Goal: Task Accomplishment & Management: Use online tool/utility

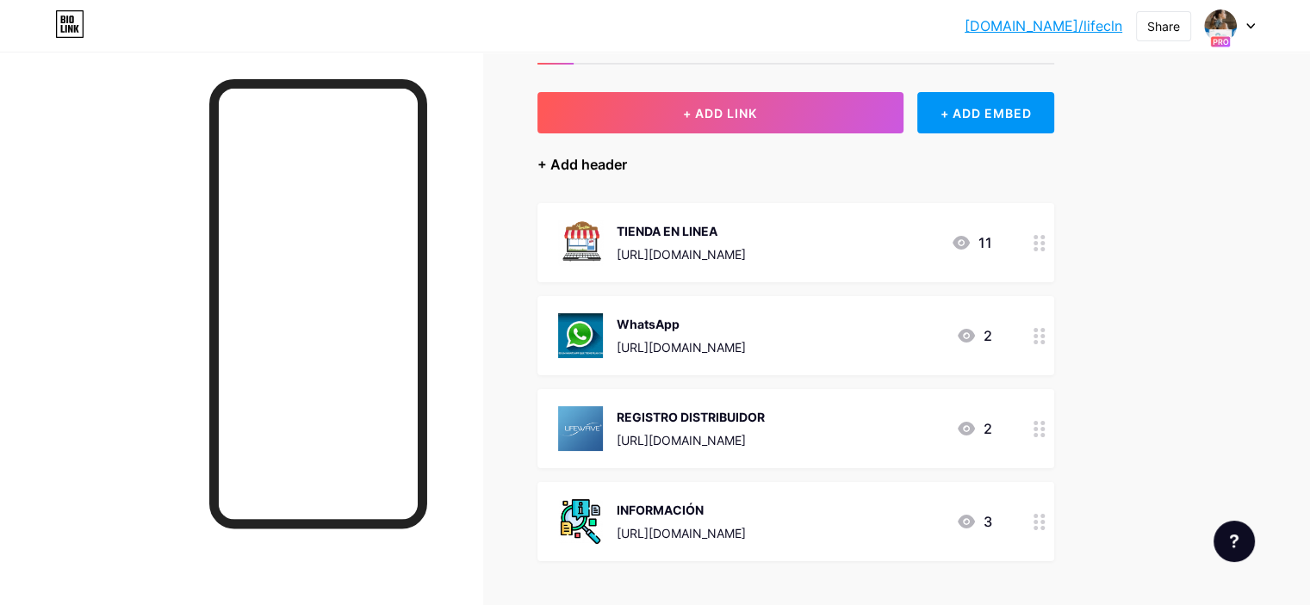
scroll to position [72, 0]
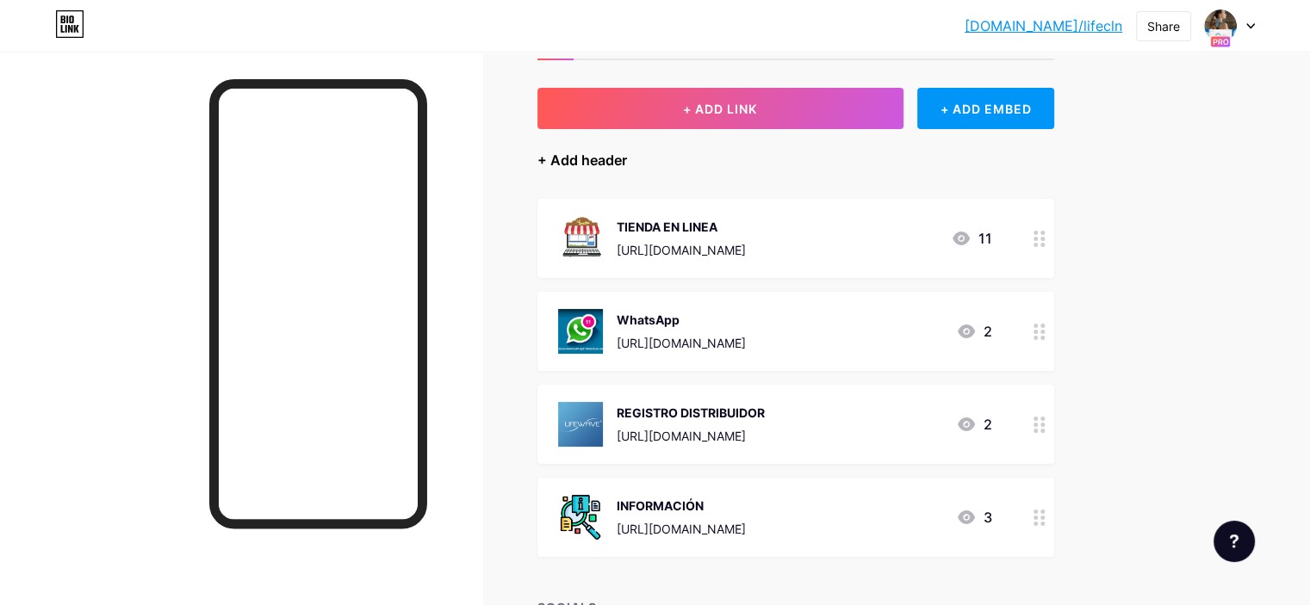
click at [627, 159] on div "+ Add header" at bounding box center [582, 160] width 90 height 21
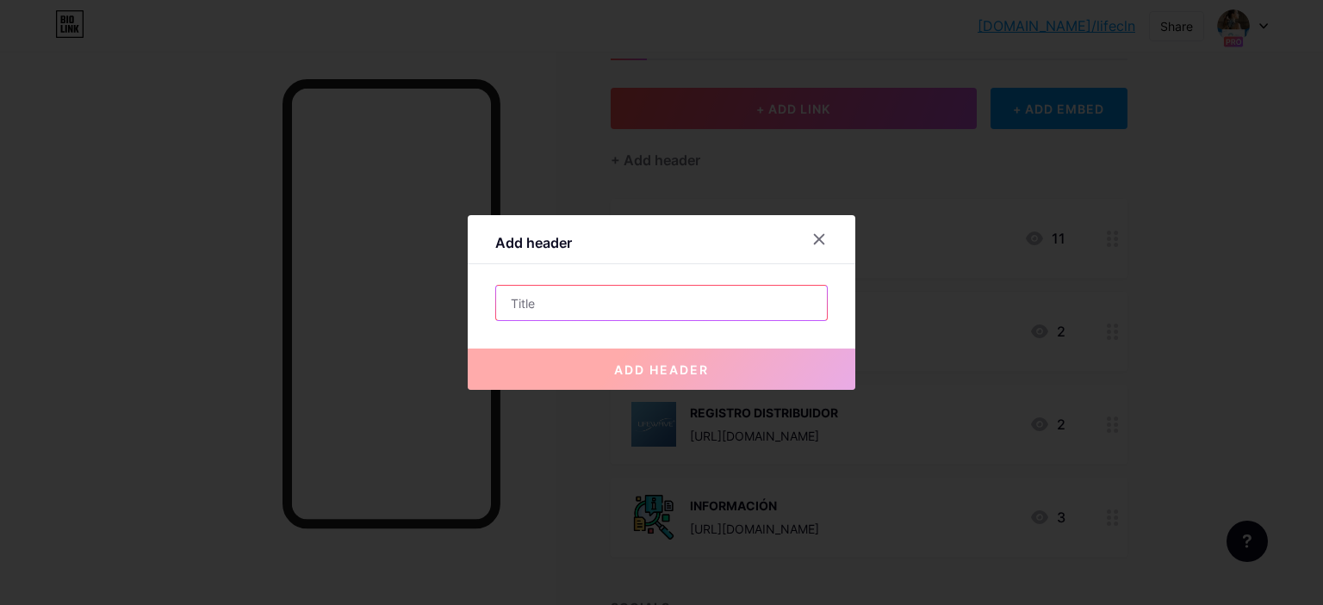
click at [683, 299] on input "text" at bounding box center [661, 303] width 331 height 34
click at [814, 234] on icon at bounding box center [819, 240] width 14 height 14
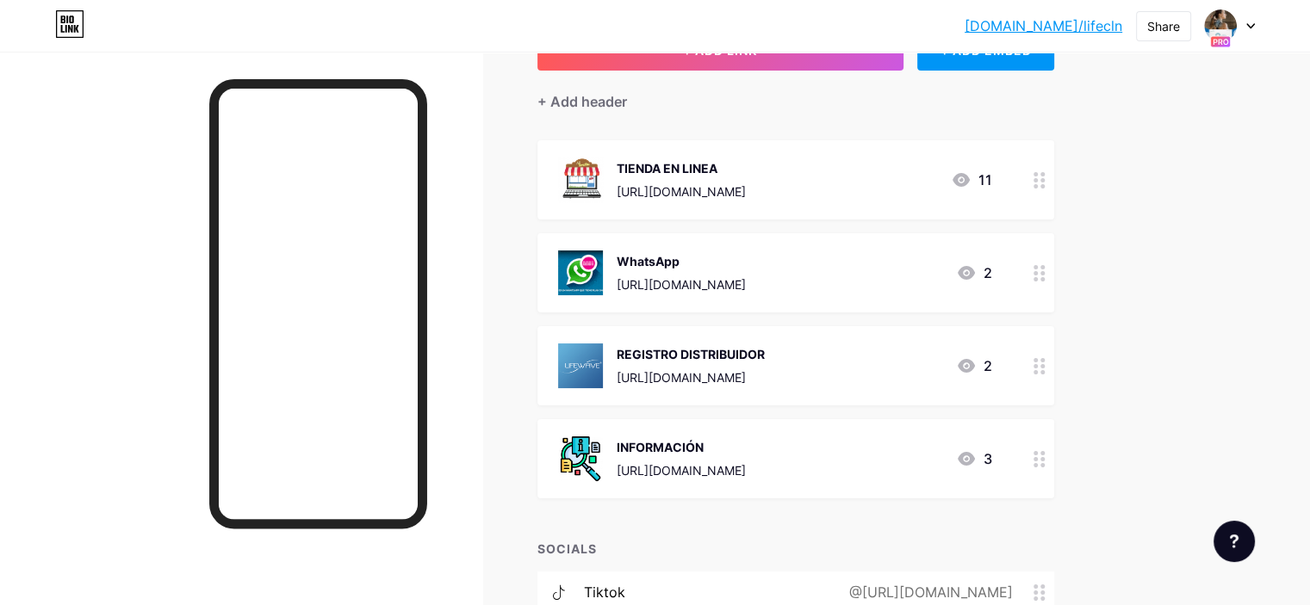
scroll to position [130, 0]
click at [627, 100] on div "+ Add header" at bounding box center [582, 102] width 90 height 21
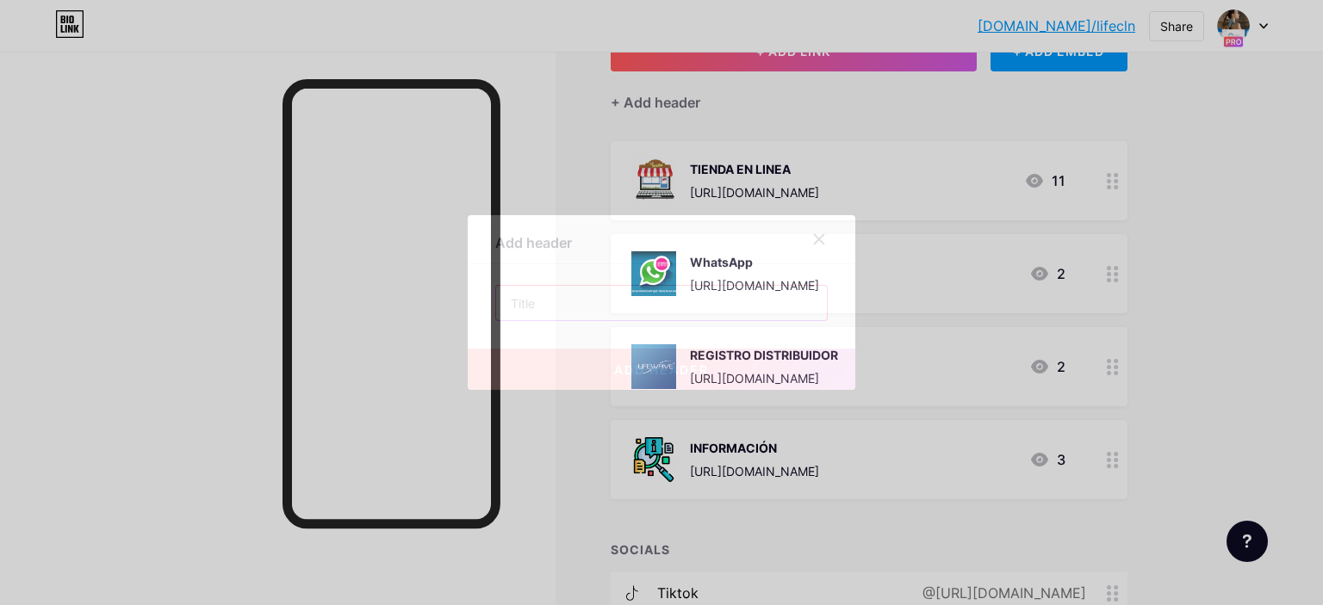
click at [628, 303] on input "text" at bounding box center [661, 303] width 331 height 34
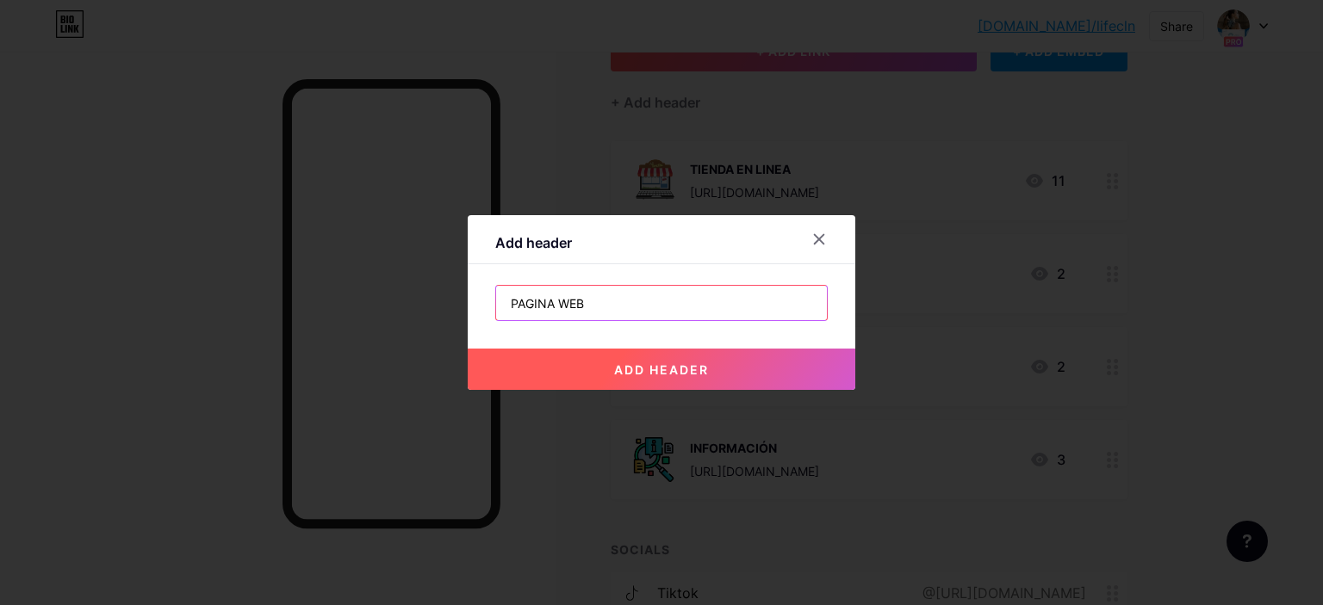
type input "PAGINA WEB"
click at [679, 376] on button "add header" at bounding box center [662, 369] width 388 height 41
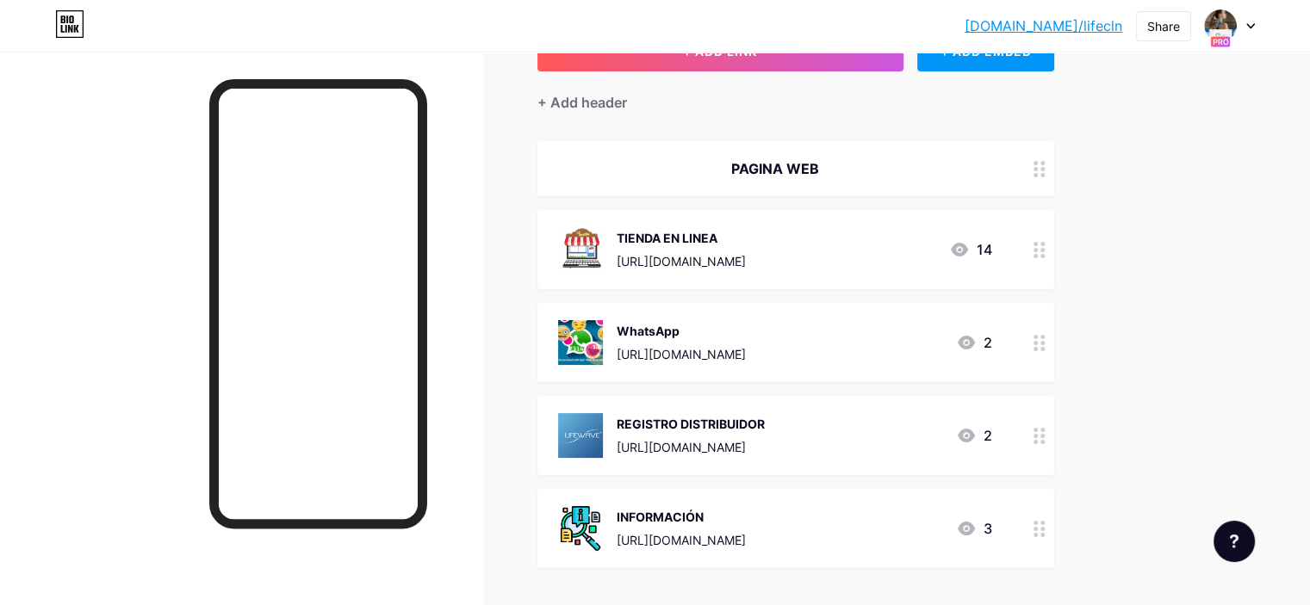
click at [1045, 171] on icon at bounding box center [1039, 169] width 12 height 16
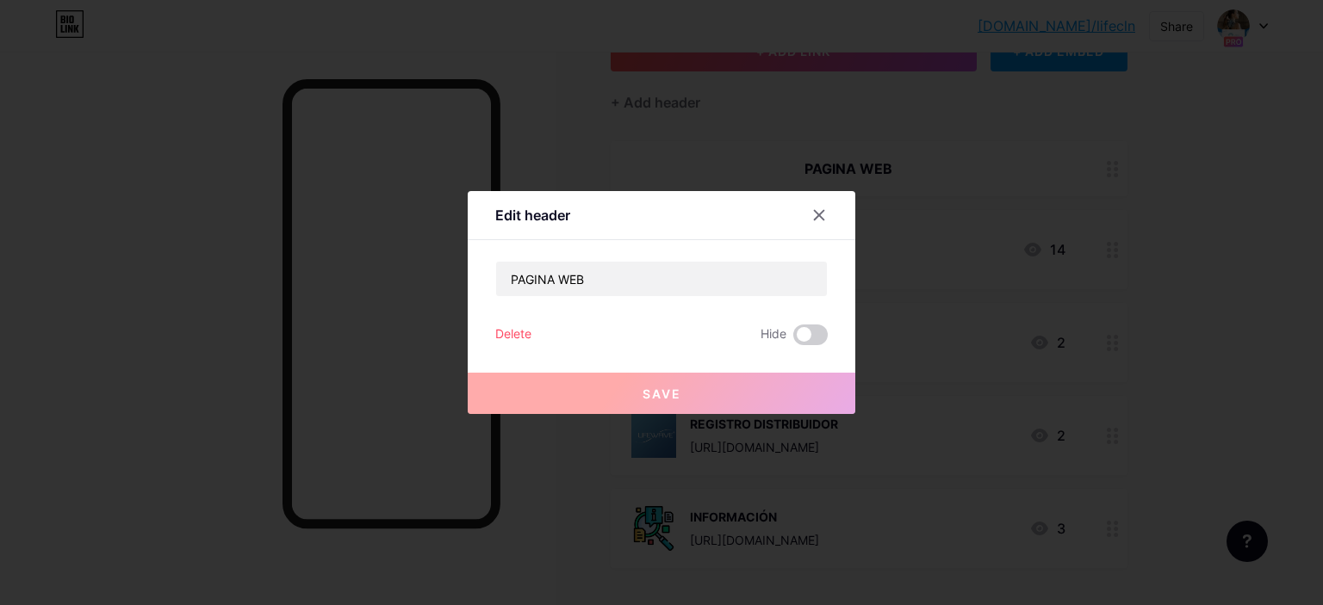
drag, startPoint x: 486, startPoint y: 330, endPoint x: 640, endPoint y: 389, distance: 165.2
click at [640, 389] on div "Edit header PAGINA WEB Delete Hide Save" at bounding box center [662, 302] width 388 height 223
click at [671, 424] on div at bounding box center [661, 302] width 1323 height 605
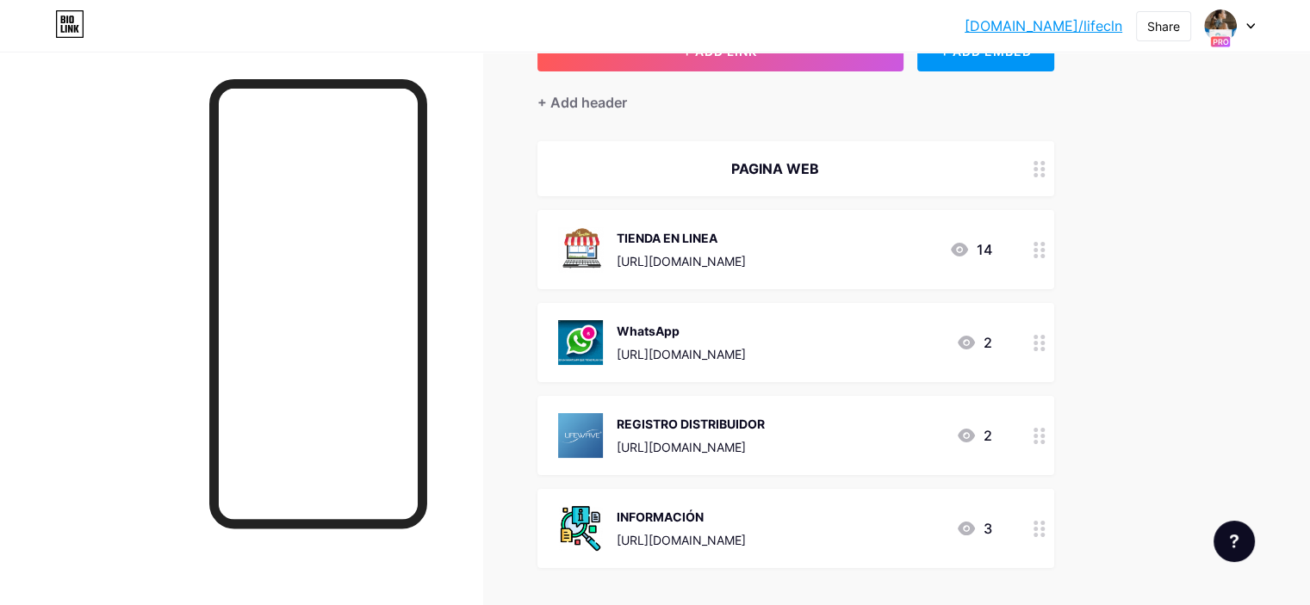
click at [1045, 171] on icon at bounding box center [1039, 169] width 12 height 16
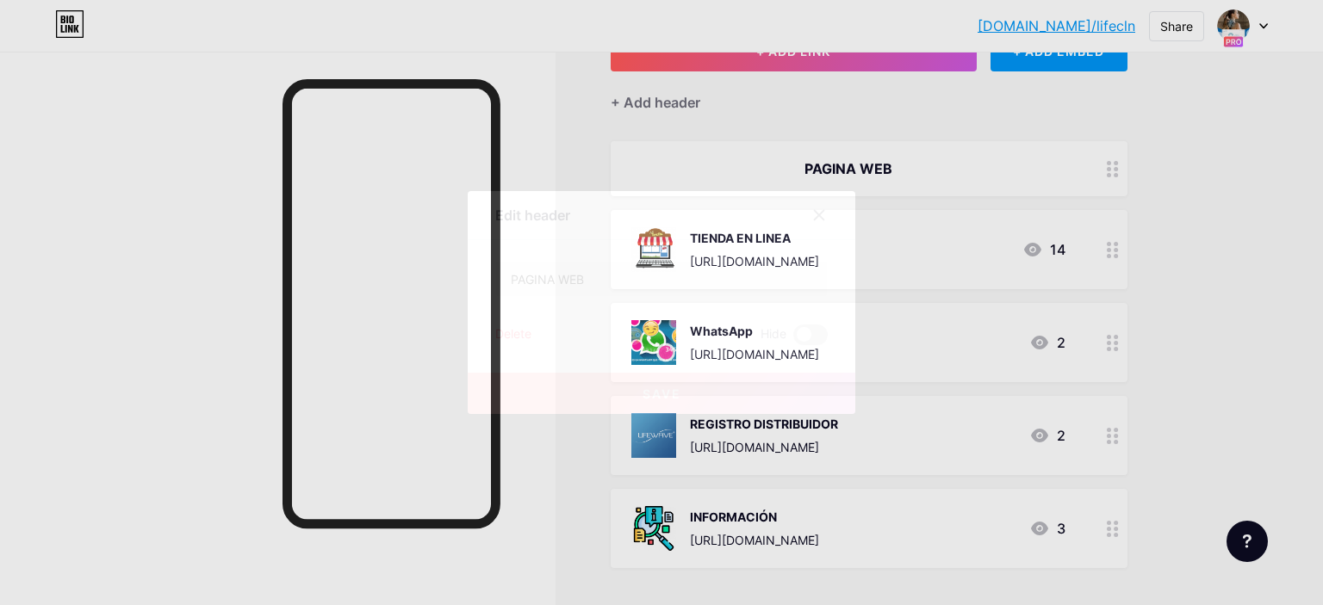
click at [679, 393] on span "Save" at bounding box center [661, 394] width 39 height 15
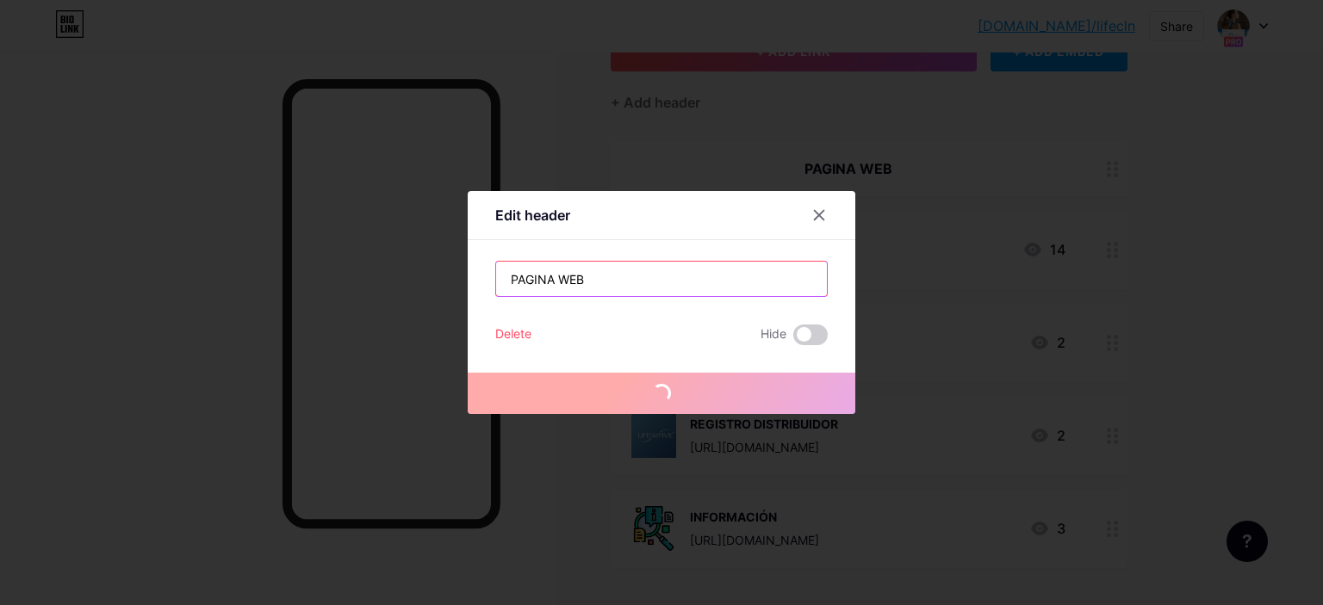
click at [803, 270] on input "PAGINA WEB" at bounding box center [661, 279] width 331 height 34
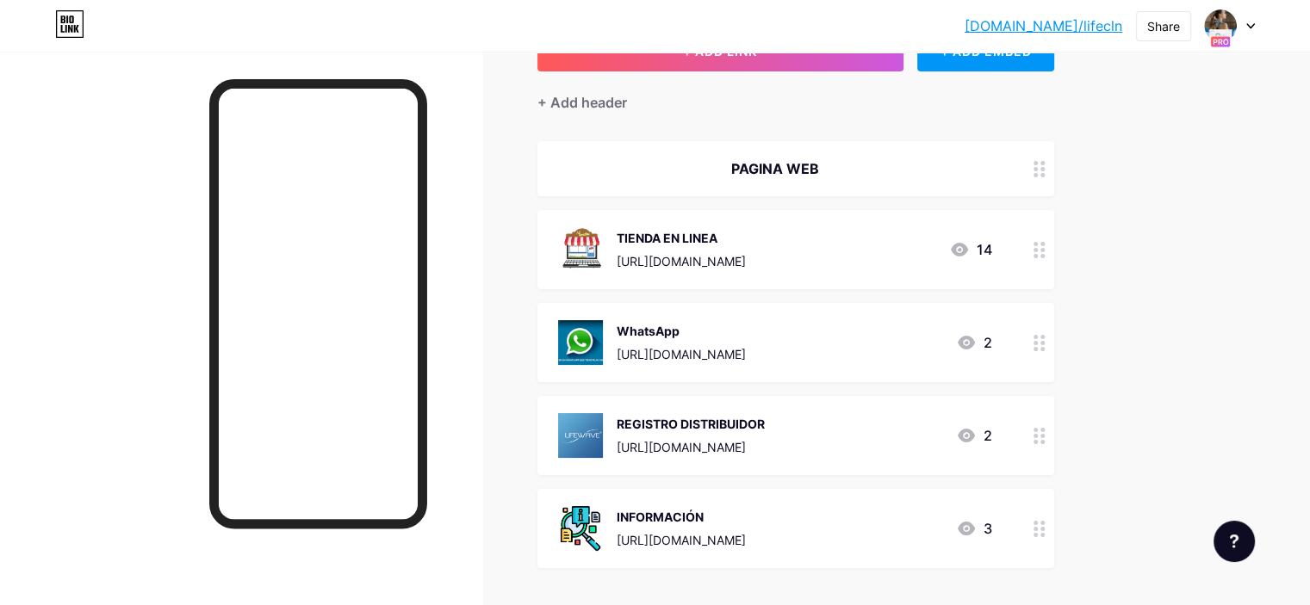
click at [746, 337] on div "WhatsApp" at bounding box center [681, 331] width 129 height 18
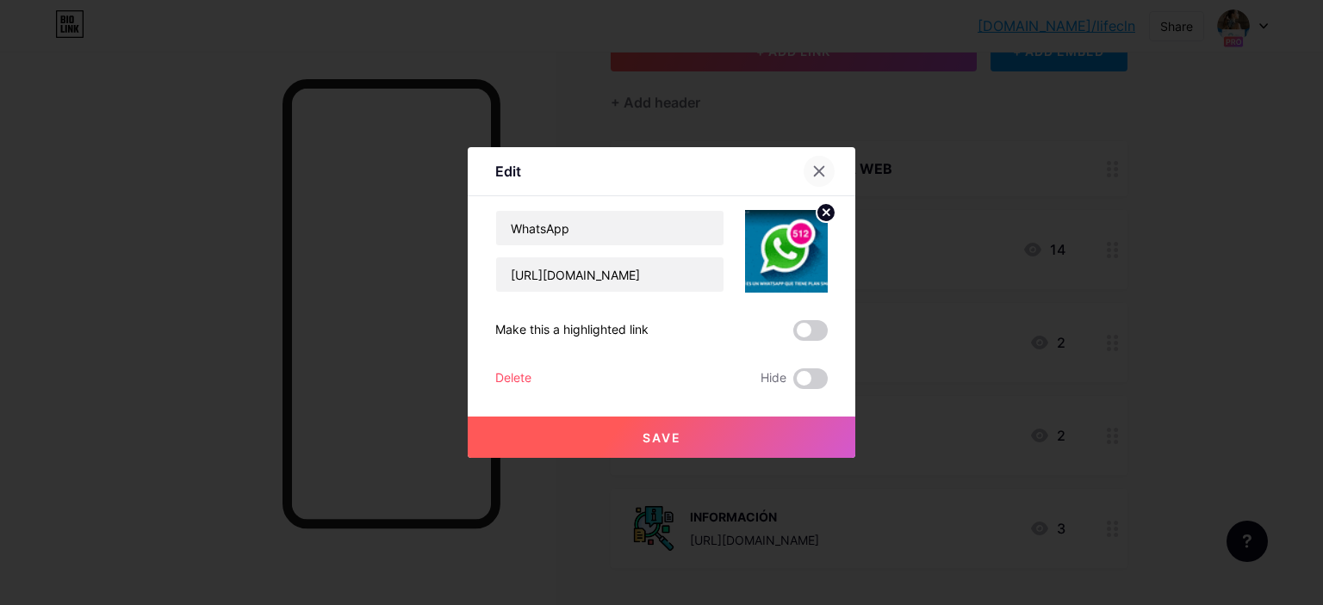
click at [823, 175] on icon at bounding box center [819, 171] width 14 height 14
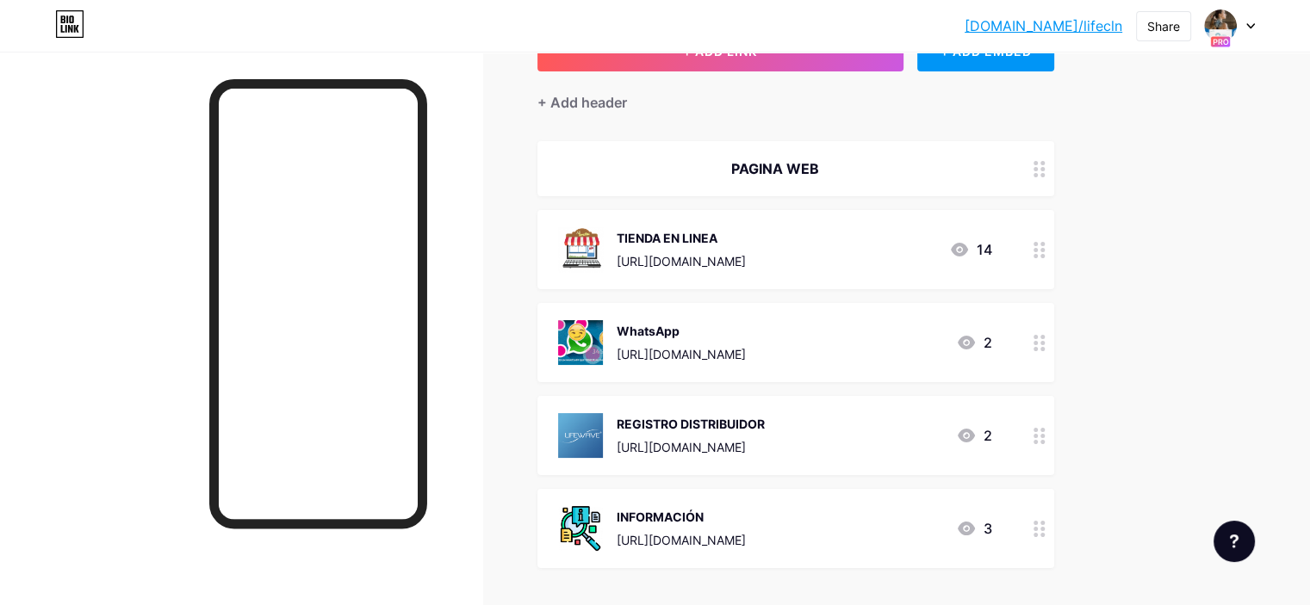
click at [1054, 178] on div at bounding box center [1039, 168] width 29 height 55
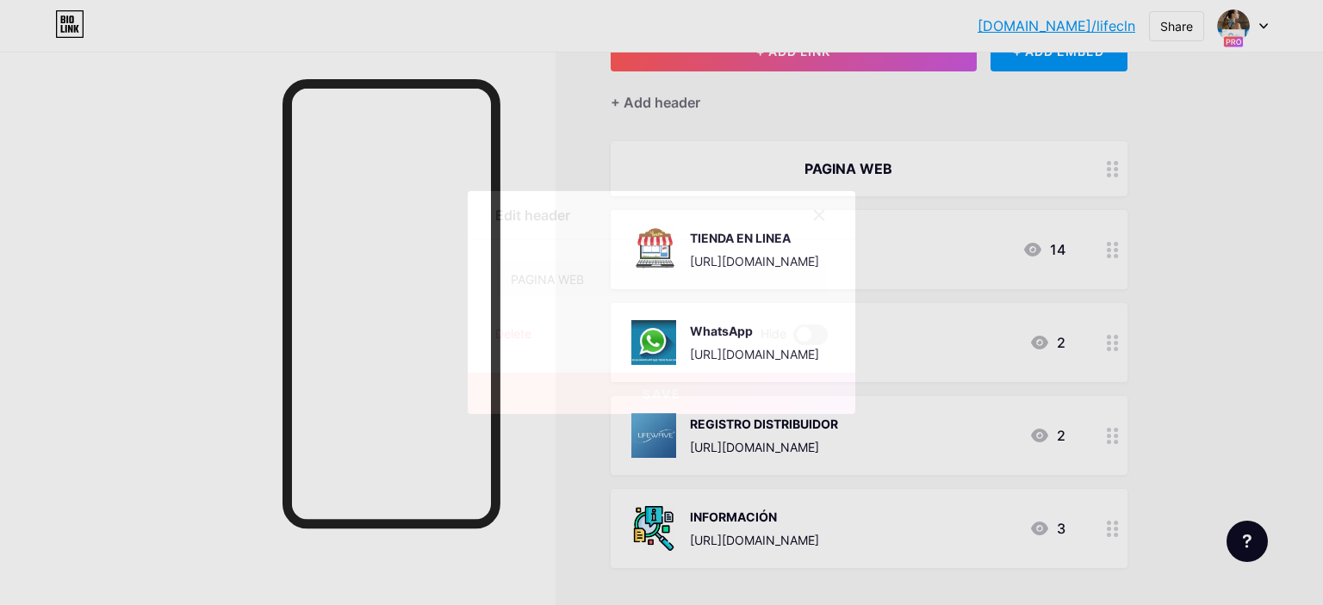
click at [816, 333] on span at bounding box center [810, 335] width 34 height 21
click at [793, 339] on input "checkbox" at bounding box center [793, 339] width 0 height 0
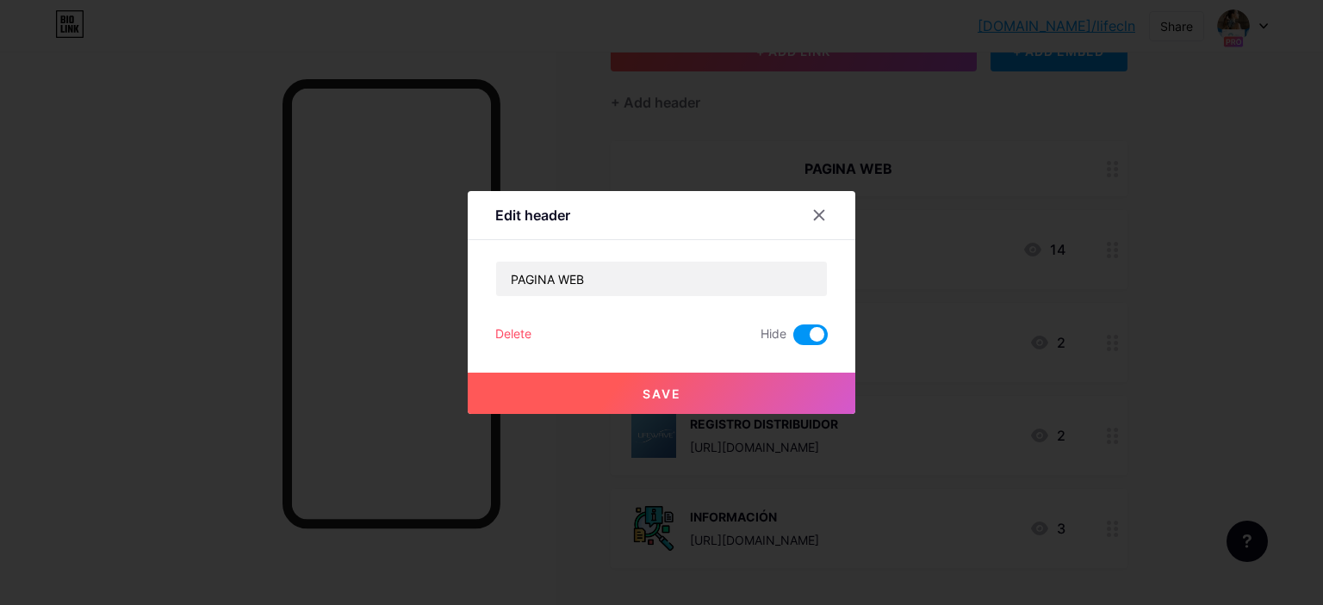
click at [707, 388] on button "Save" at bounding box center [662, 393] width 388 height 41
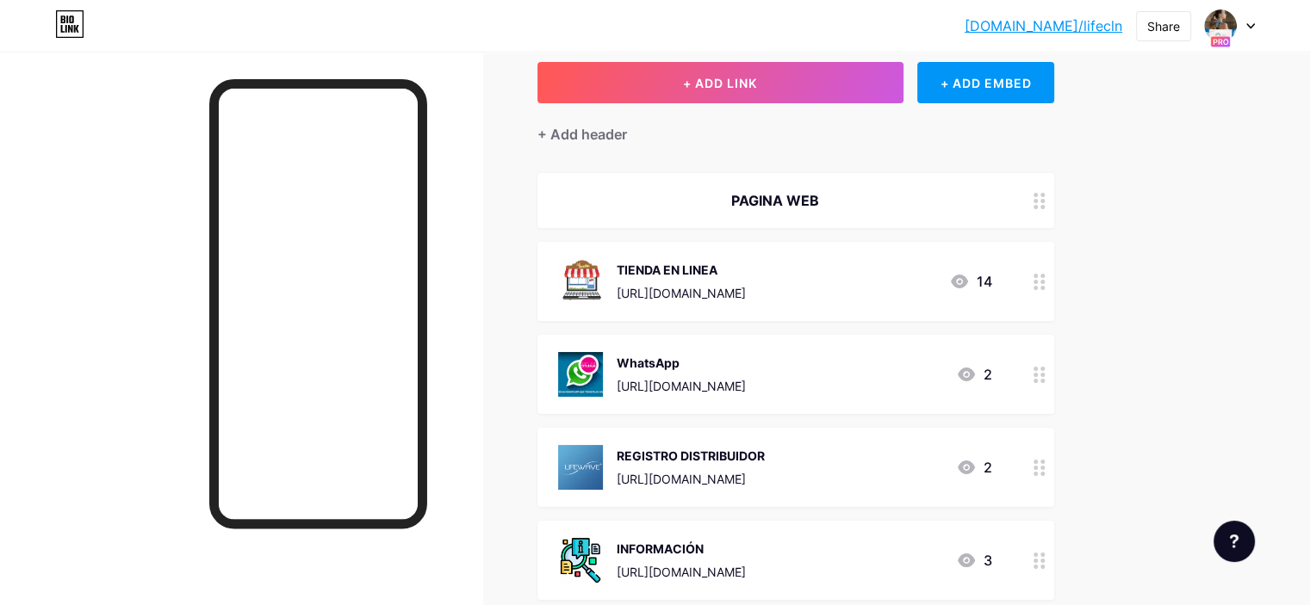
scroll to position [96, 0]
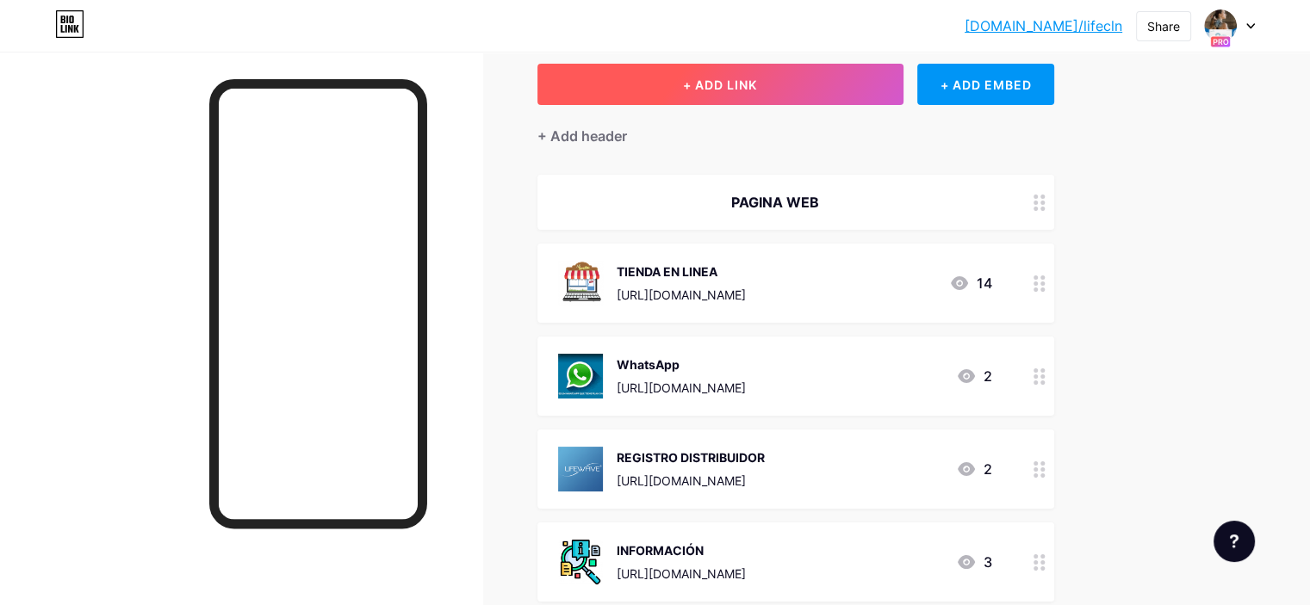
click at [856, 79] on button "+ ADD LINK" at bounding box center [720, 84] width 366 height 41
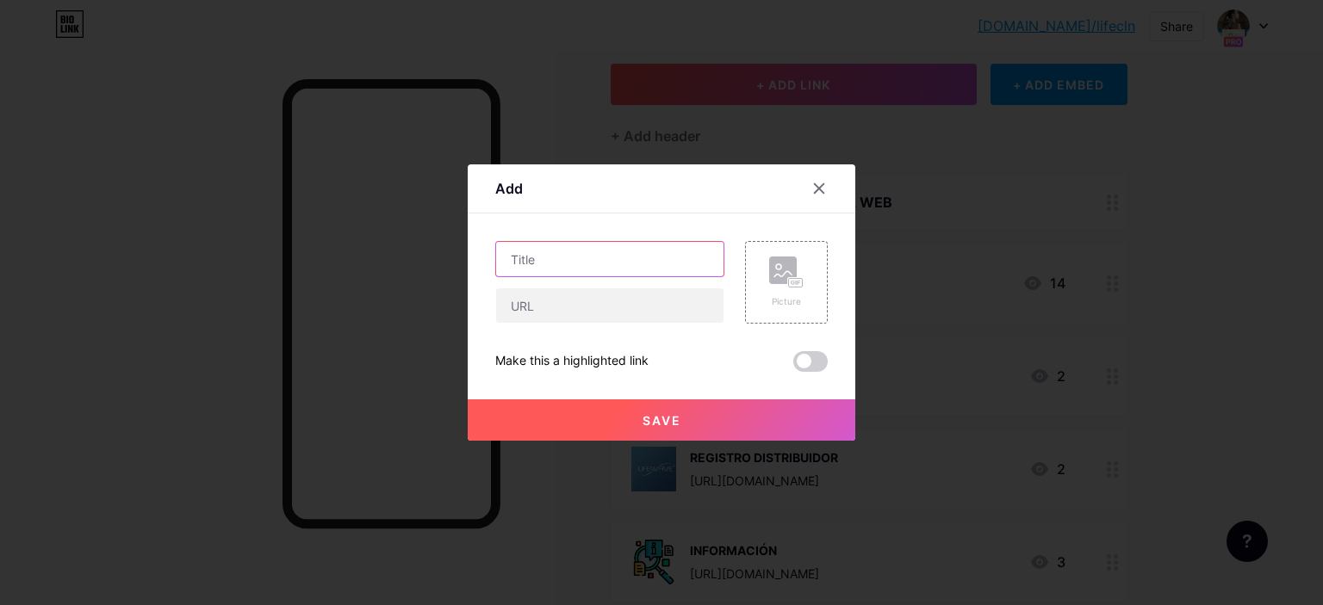
click at [646, 264] on input "text" at bounding box center [609, 259] width 227 height 34
type input "PAGINA WEB"
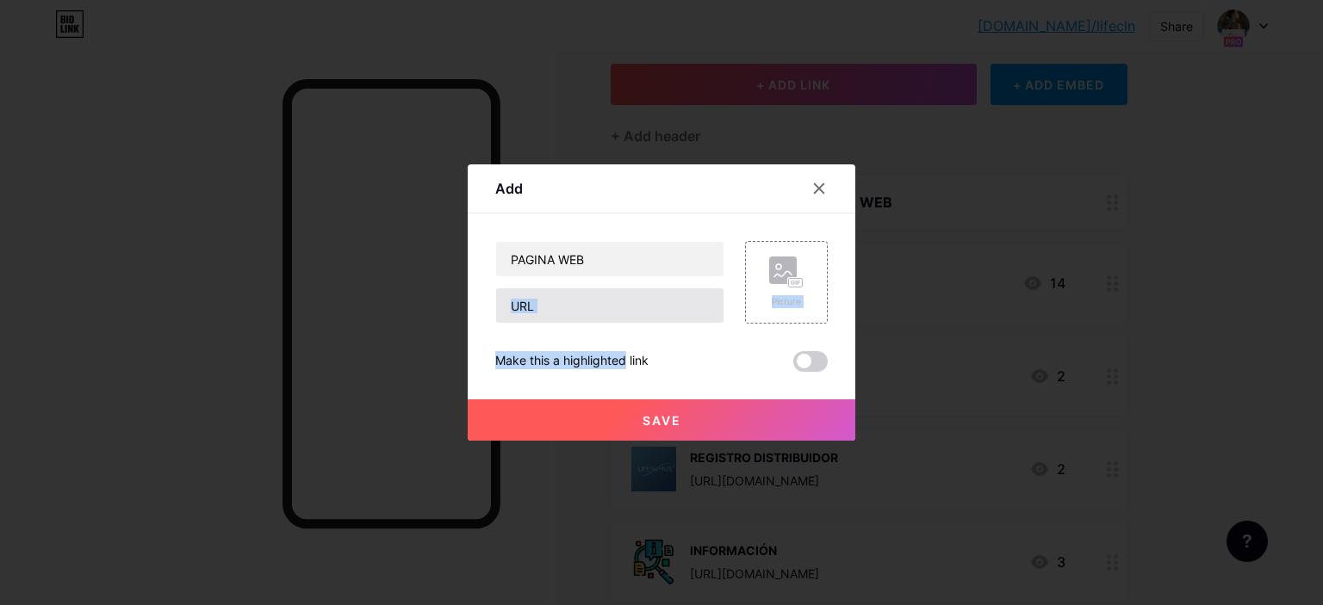
drag, startPoint x: 588, startPoint y: 324, endPoint x: 605, endPoint y: 309, distance: 22.6
click at [605, 309] on div "PAGINA WEB Picture Make this a highlighted link Save" at bounding box center [661, 306] width 332 height 131
click at [605, 309] on input "text" at bounding box center [609, 305] width 227 height 34
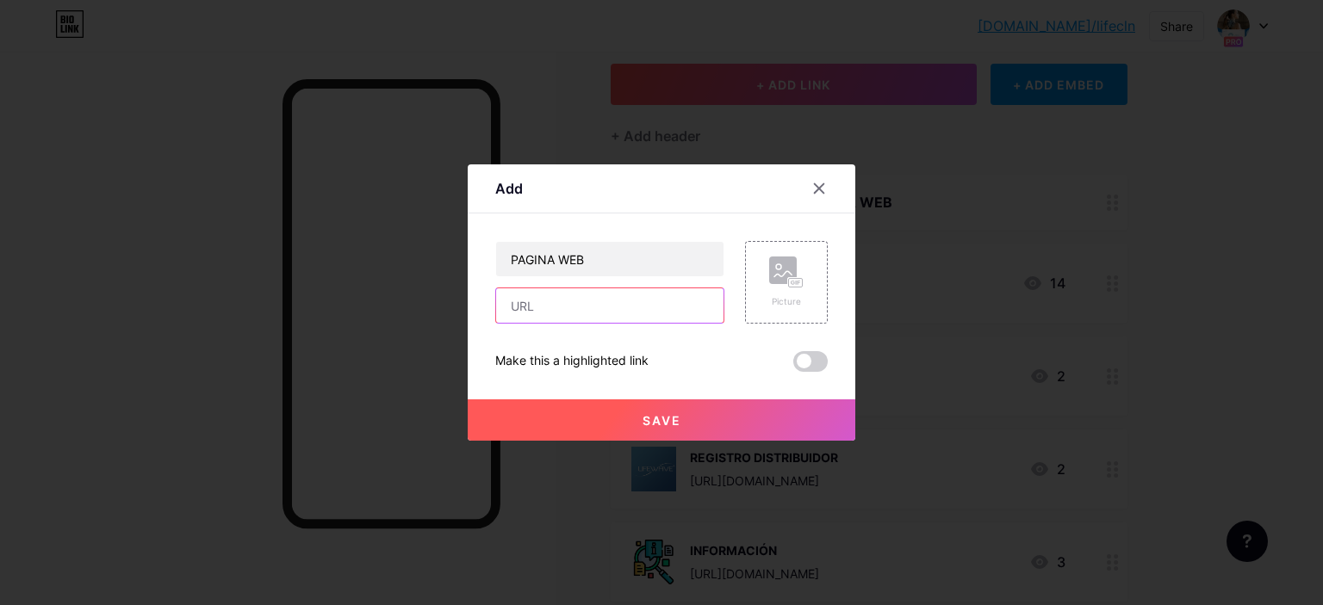
drag, startPoint x: 551, startPoint y: 311, endPoint x: 468, endPoint y: 319, distance: 83.0
click at [468, 319] on div "Add Content YouTube Play YouTube video without leaving your page. ADD Vimeo Pla…" at bounding box center [662, 302] width 388 height 276
paste input "[URL][DOMAIN_NAME]"
type input "[URL][DOMAIN_NAME]"
click at [766, 293] on div "Picture" at bounding box center [786, 282] width 83 height 83
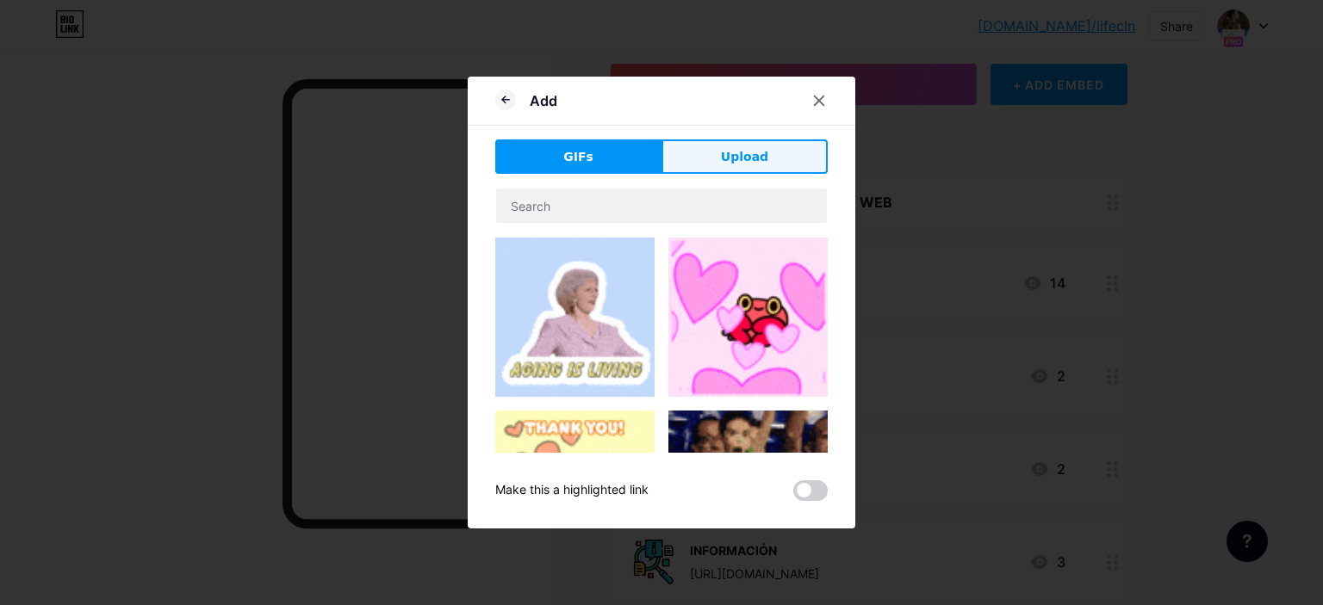
click at [743, 159] on span "Upload" at bounding box center [744, 157] width 47 height 18
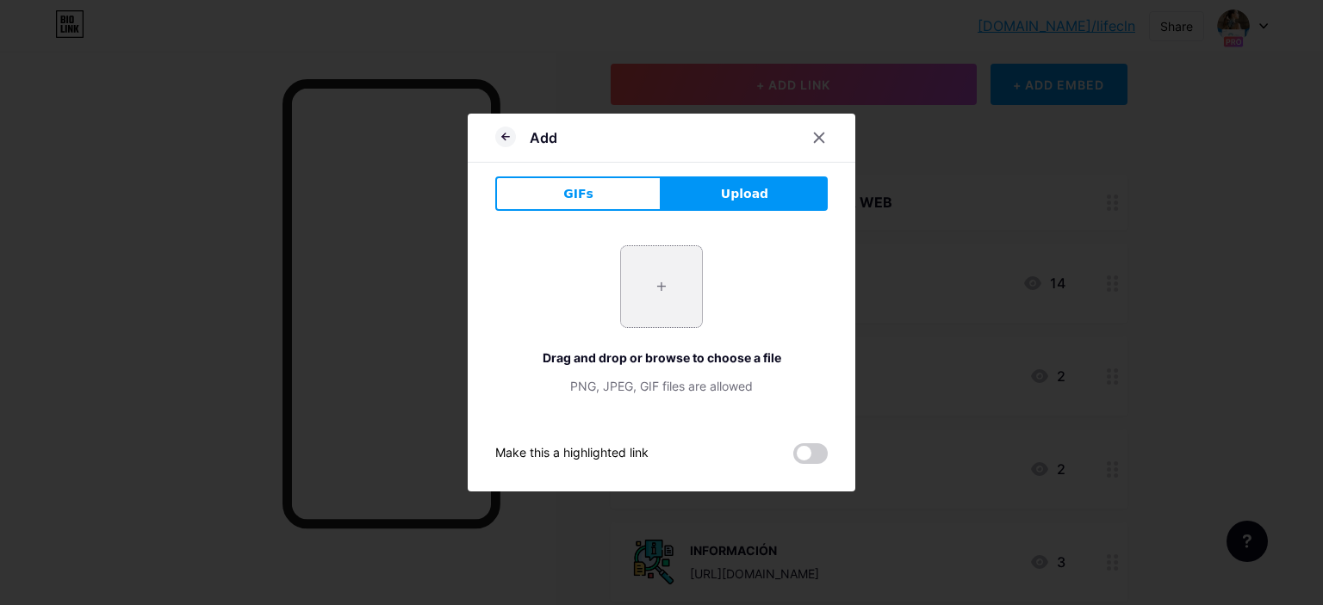
click at [665, 282] on input "file" at bounding box center [661, 286] width 81 height 81
type input "C:\fakepath\images (1).png"
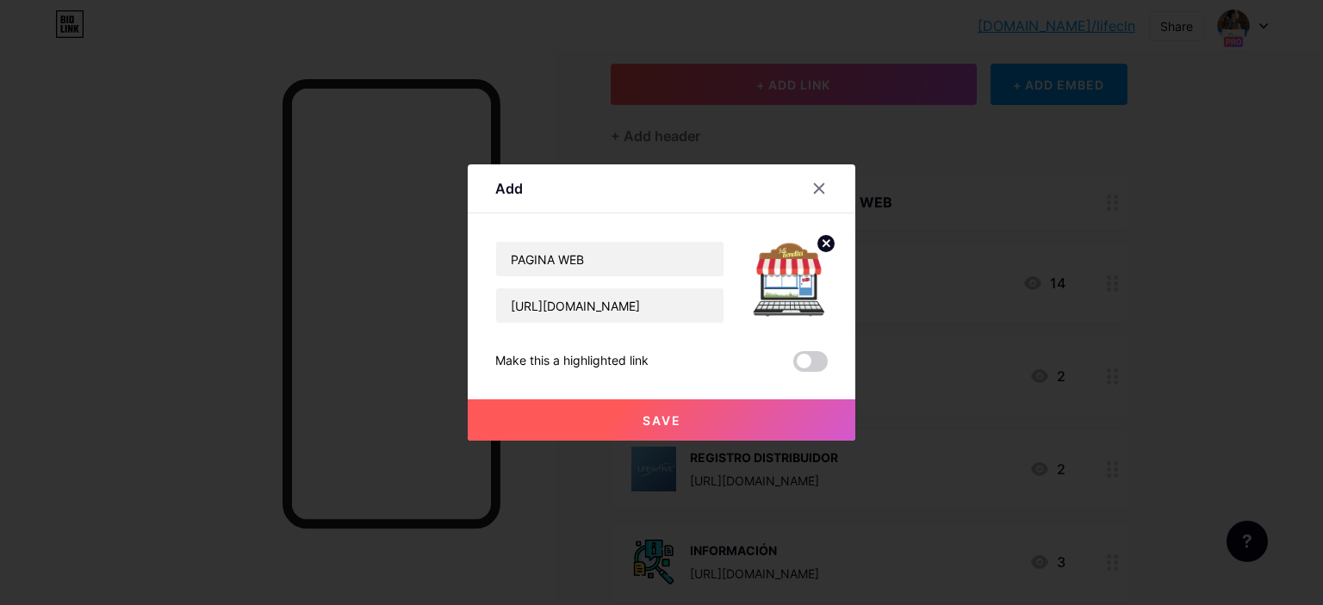
click at [694, 425] on button "Save" at bounding box center [662, 420] width 388 height 41
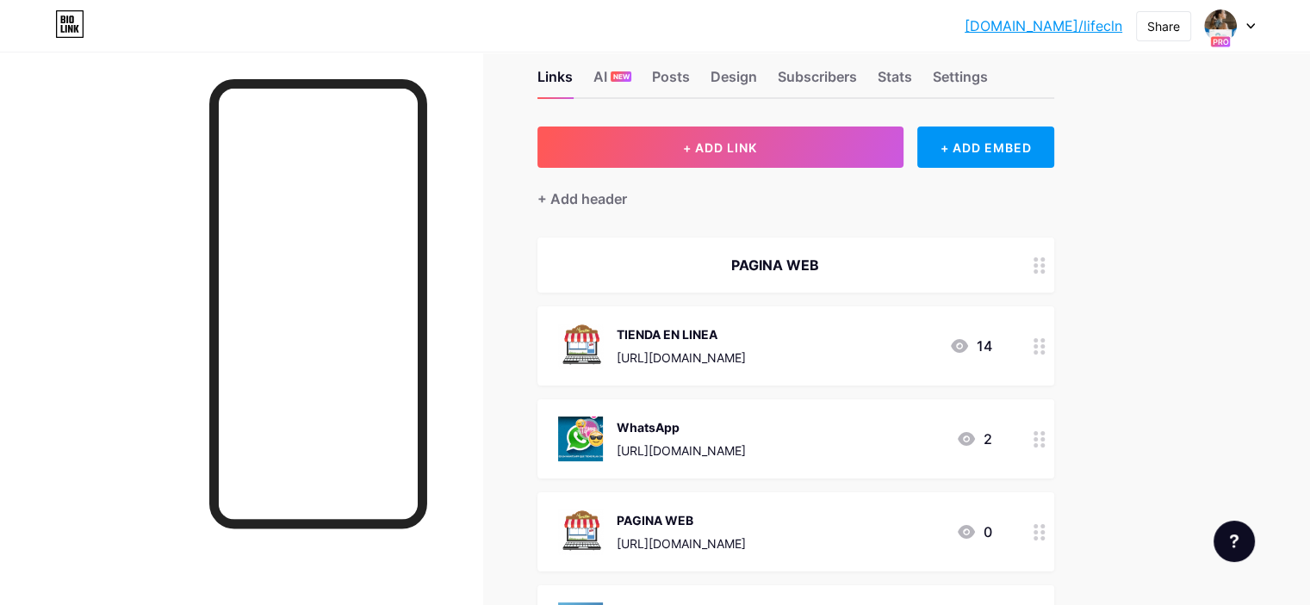
scroll to position [0, 0]
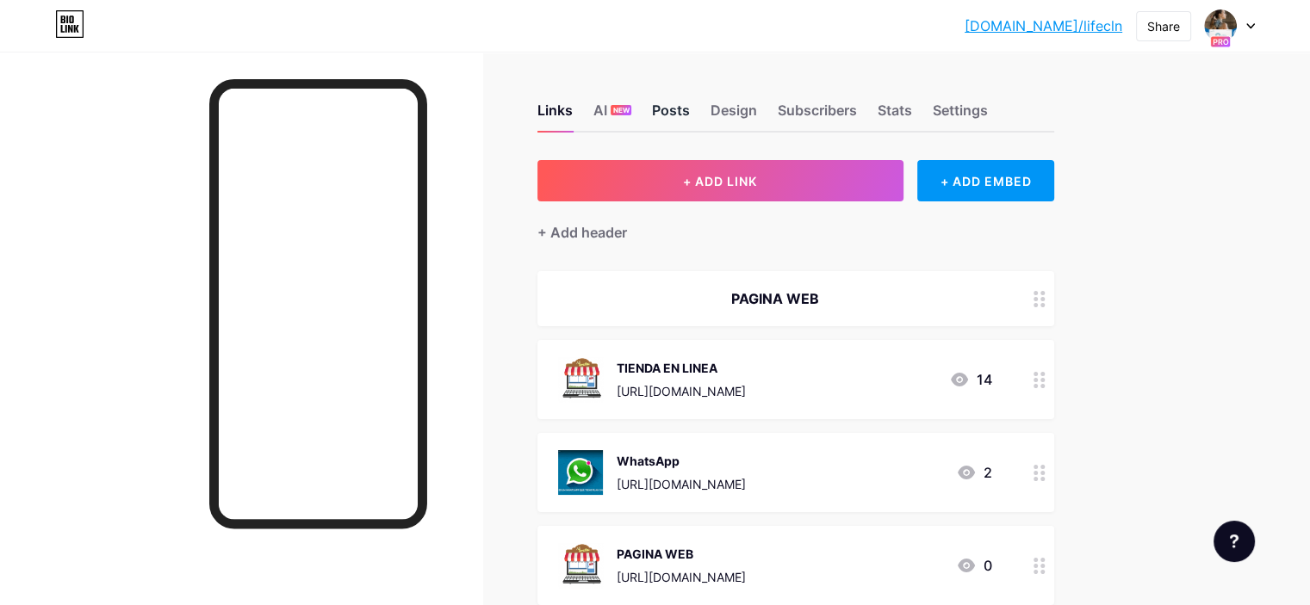
click at [690, 113] on div "Posts" at bounding box center [671, 115] width 38 height 31
click at [757, 102] on div "Design" at bounding box center [733, 115] width 47 height 31
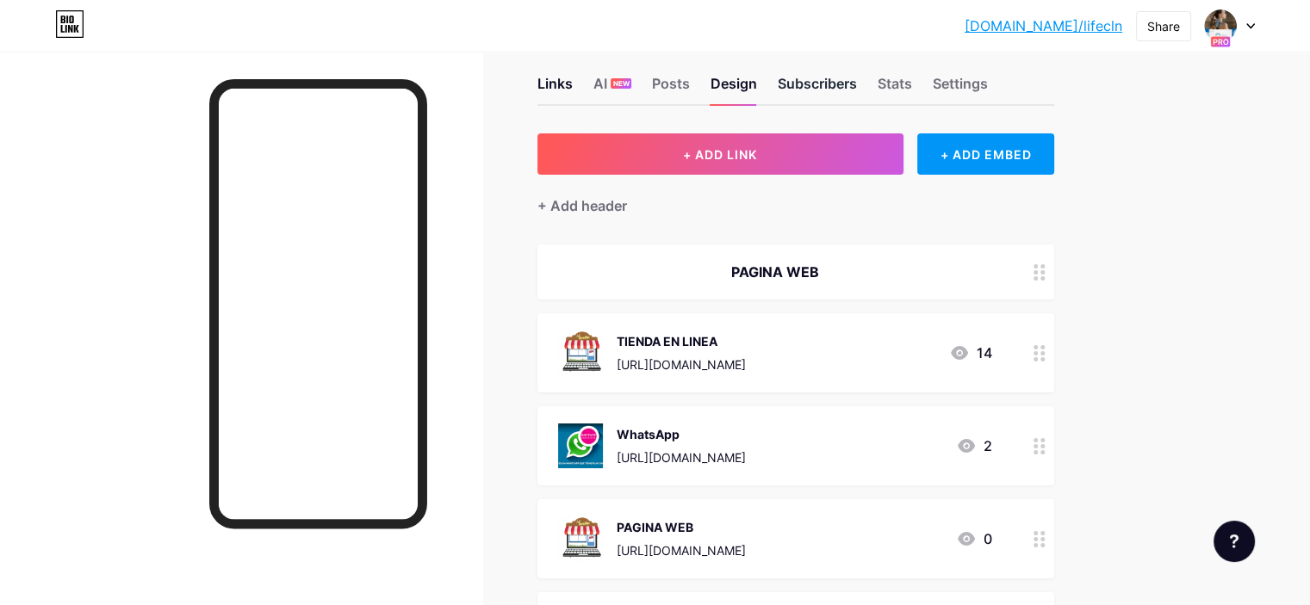
scroll to position [31, 0]
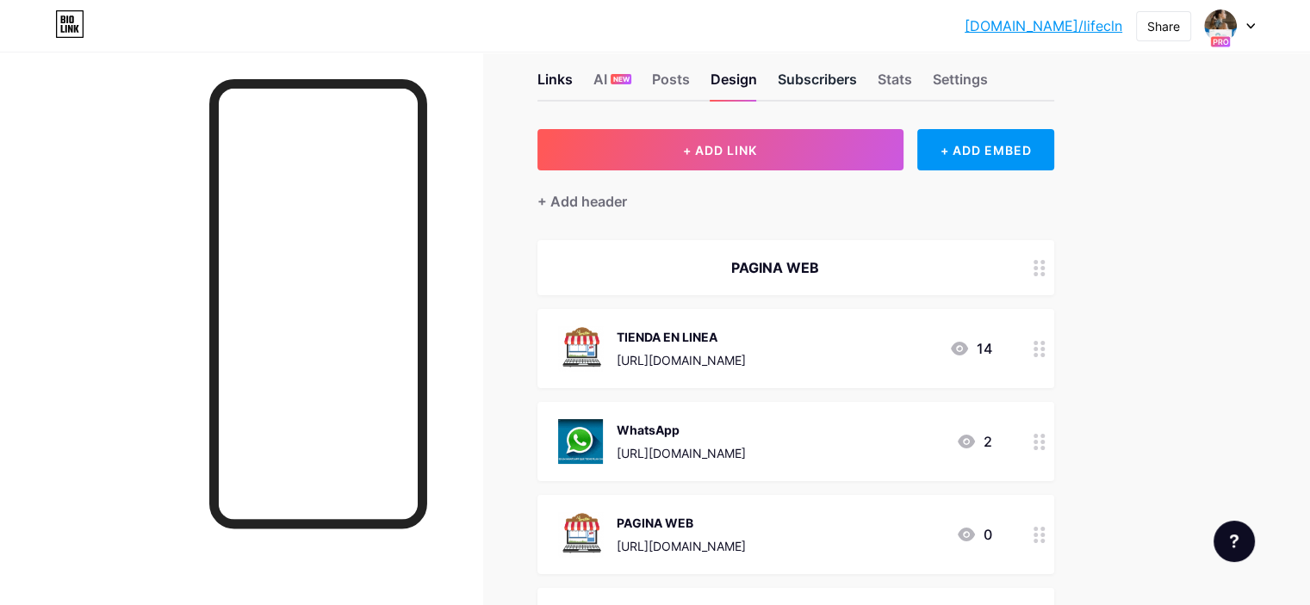
click at [857, 89] on div "Subscribers" at bounding box center [817, 84] width 79 height 31
click at [912, 71] on div "Stats" at bounding box center [895, 84] width 34 height 31
click at [988, 75] on div "Settings" at bounding box center [960, 84] width 55 height 31
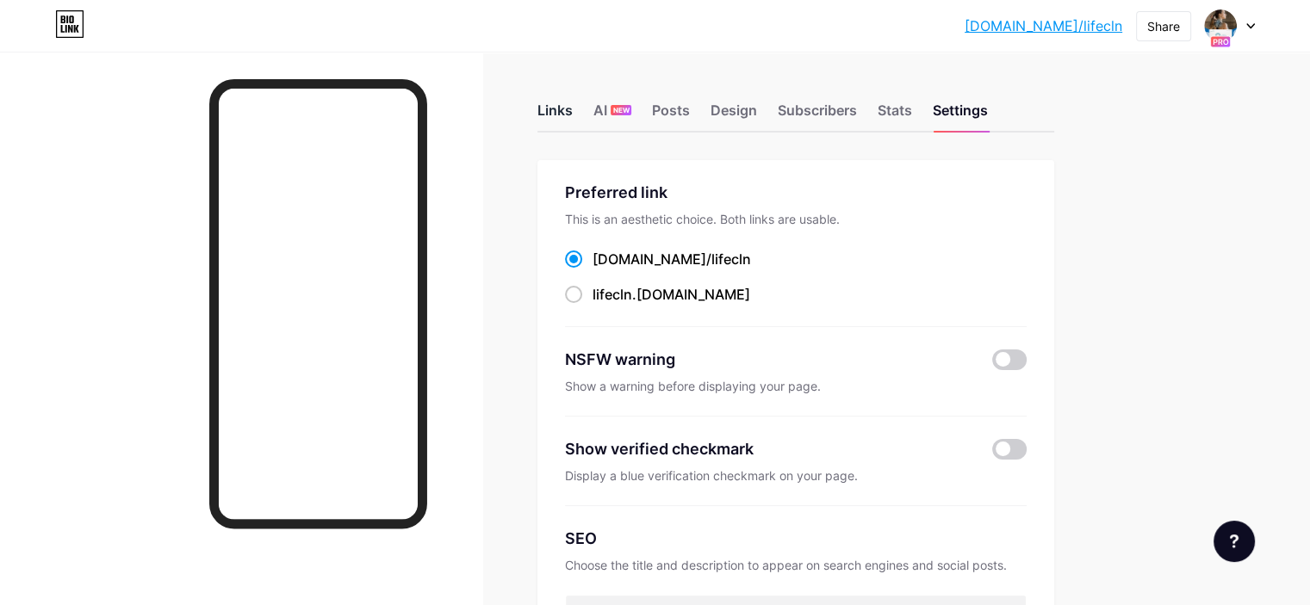
click at [573, 113] on div "Links" at bounding box center [554, 115] width 35 height 31
